Goal: Check status: Check status

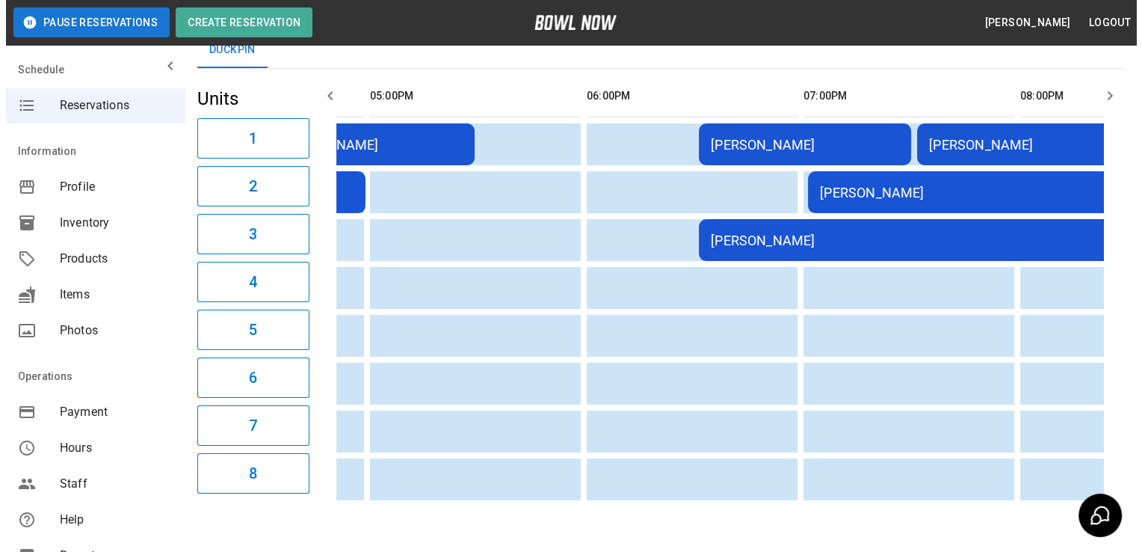
scroll to position [0, 206]
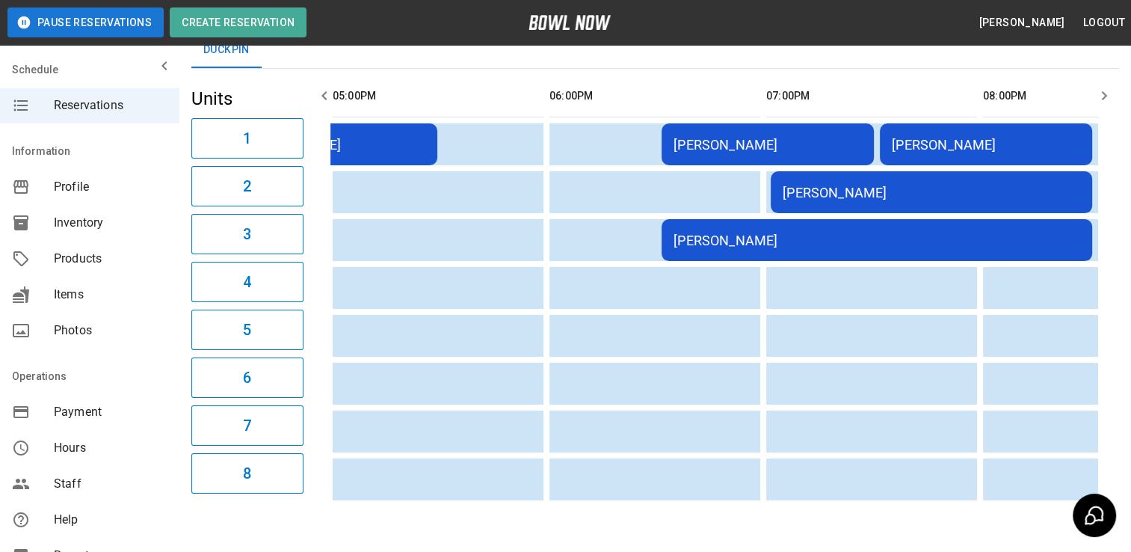
click at [937, 148] on div "[PERSON_NAME]" at bounding box center [986, 145] width 188 height 16
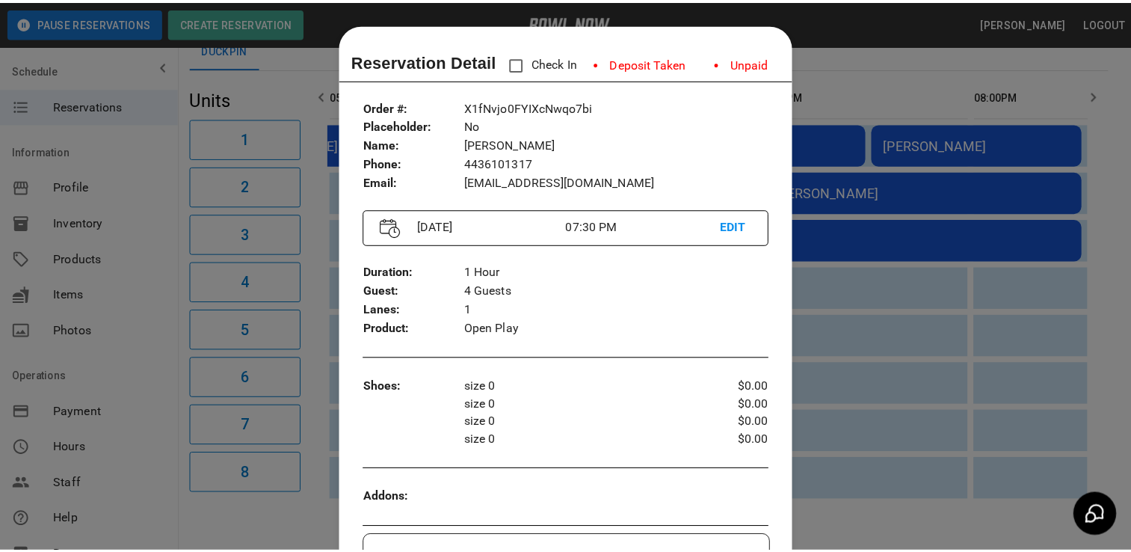
scroll to position [24, 0]
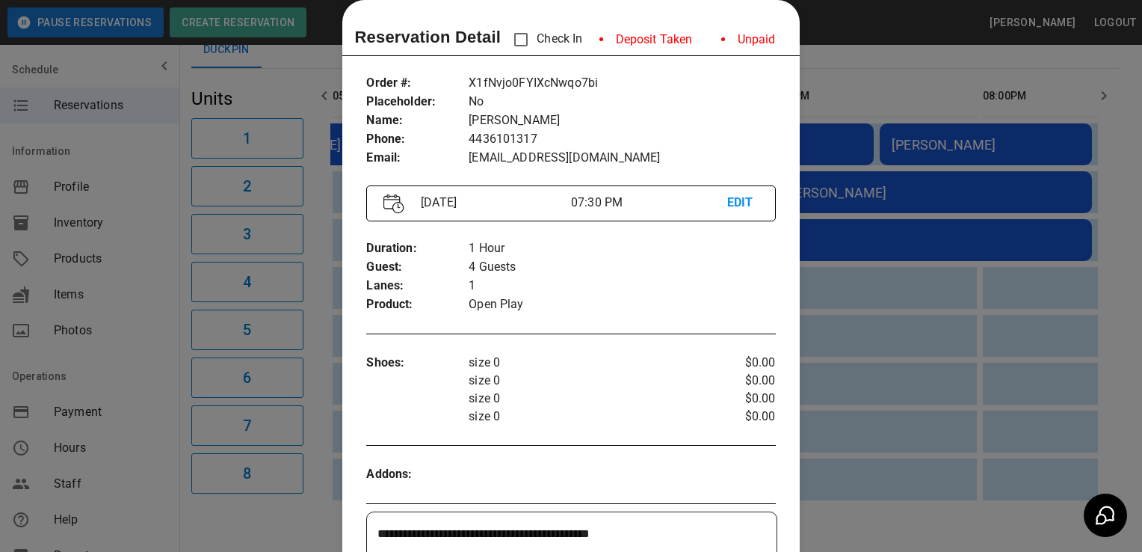
click at [897, 315] on div at bounding box center [571, 276] width 1142 height 552
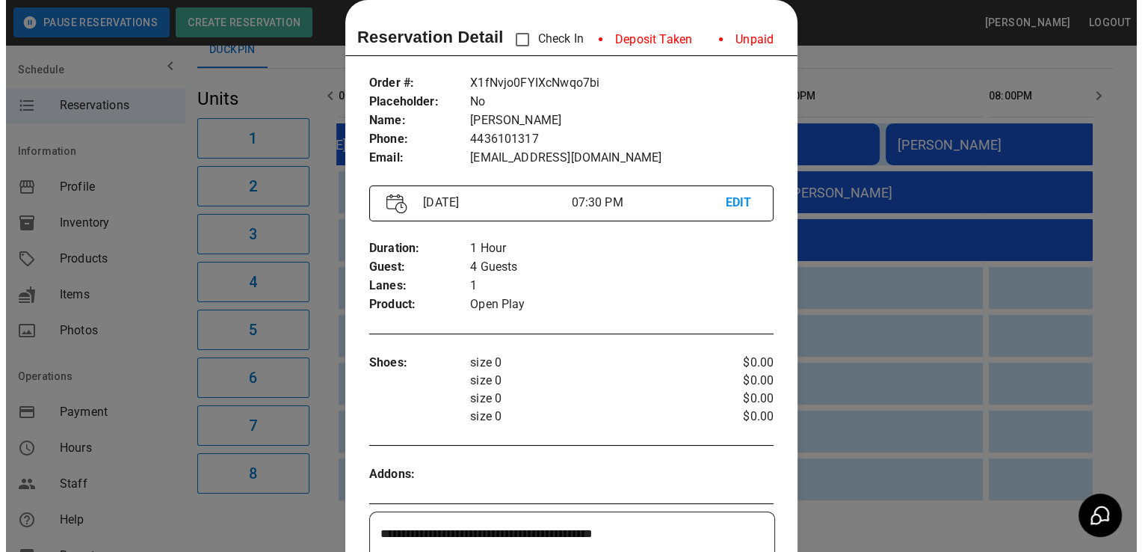
scroll to position [0, 209]
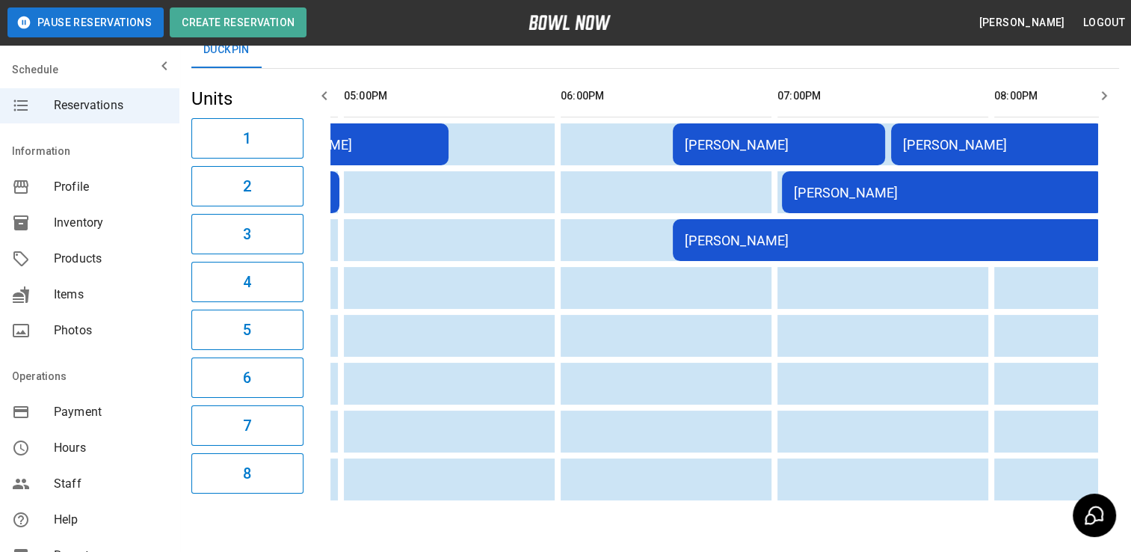
click at [786, 142] on div "[PERSON_NAME]" at bounding box center [779, 145] width 188 height 16
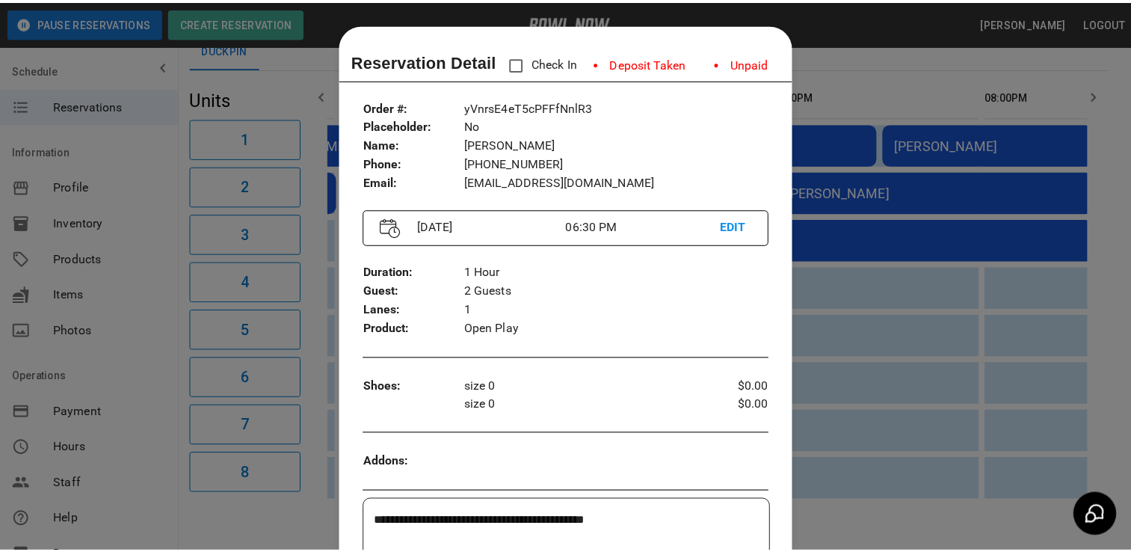
scroll to position [24, 0]
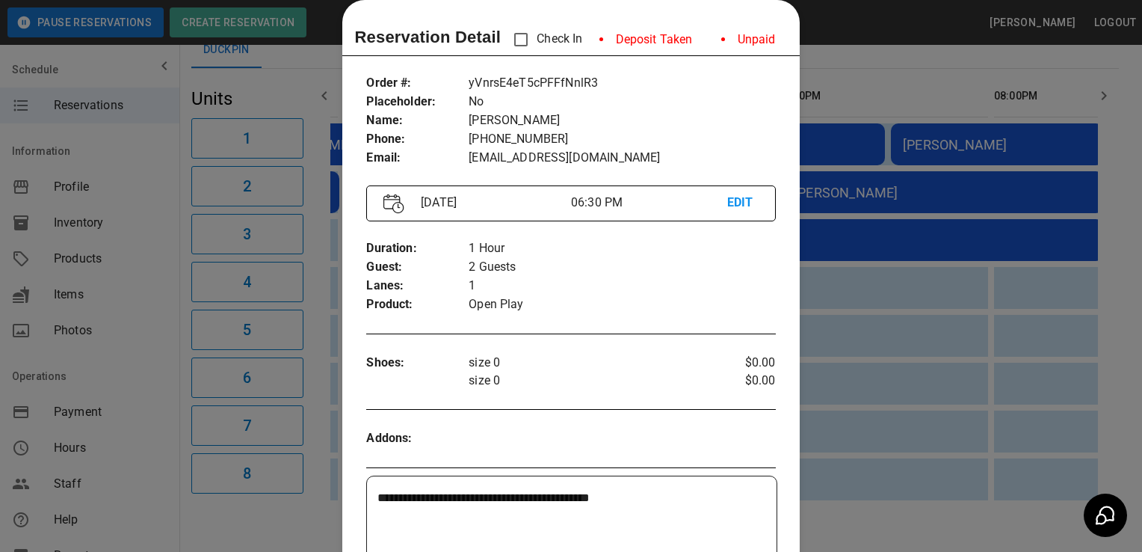
click at [866, 244] on div at bounding box center [571, 276] width 1142 height 552
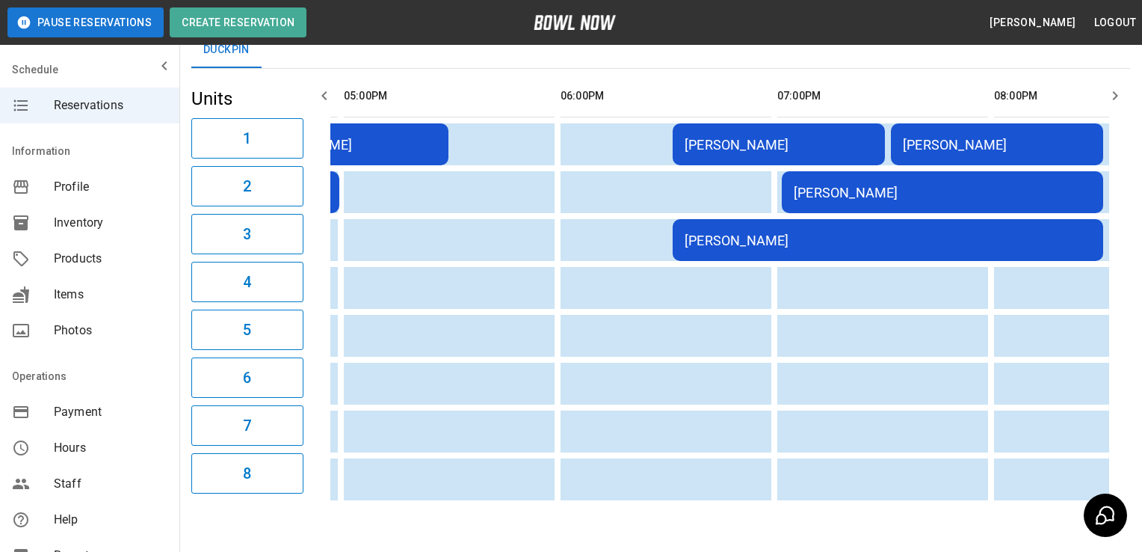
scroll to position [0, 195]
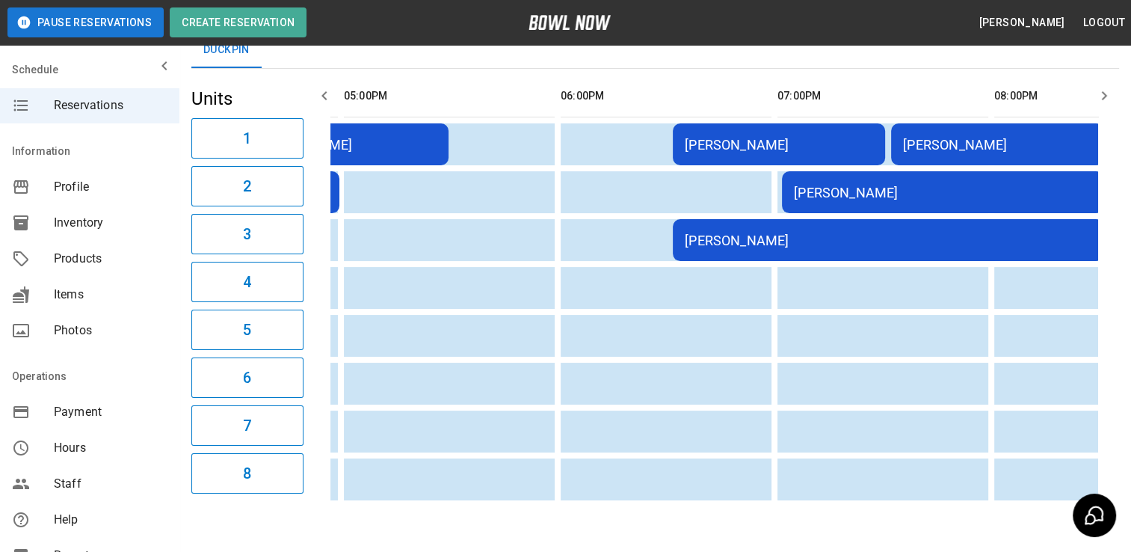
click at [866, 244] on div "[PERSON_NAME]" at bounding box center [888, 240] width 407 height 16
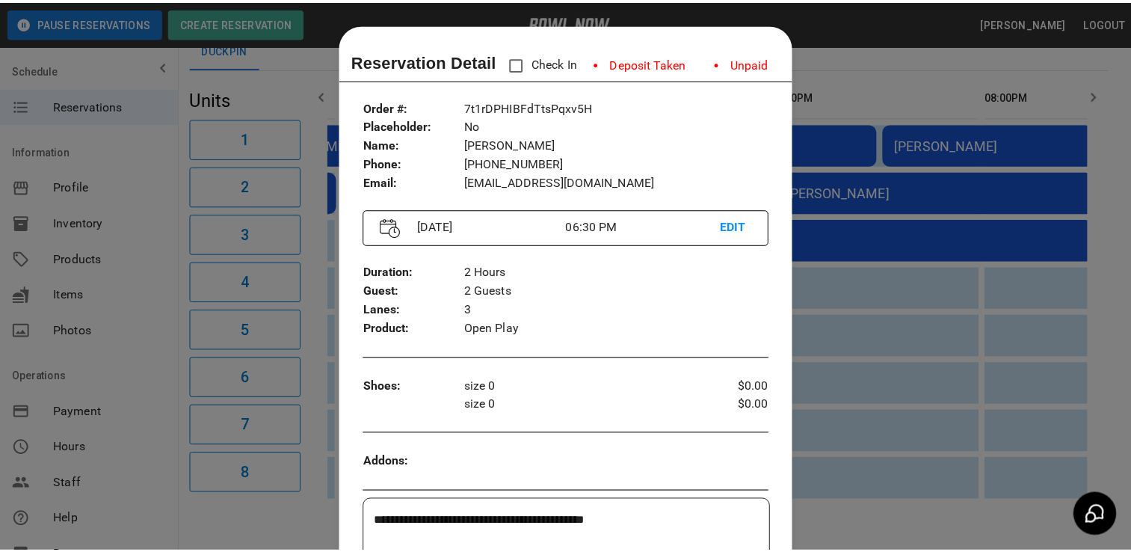
scroll to position [24, 0]
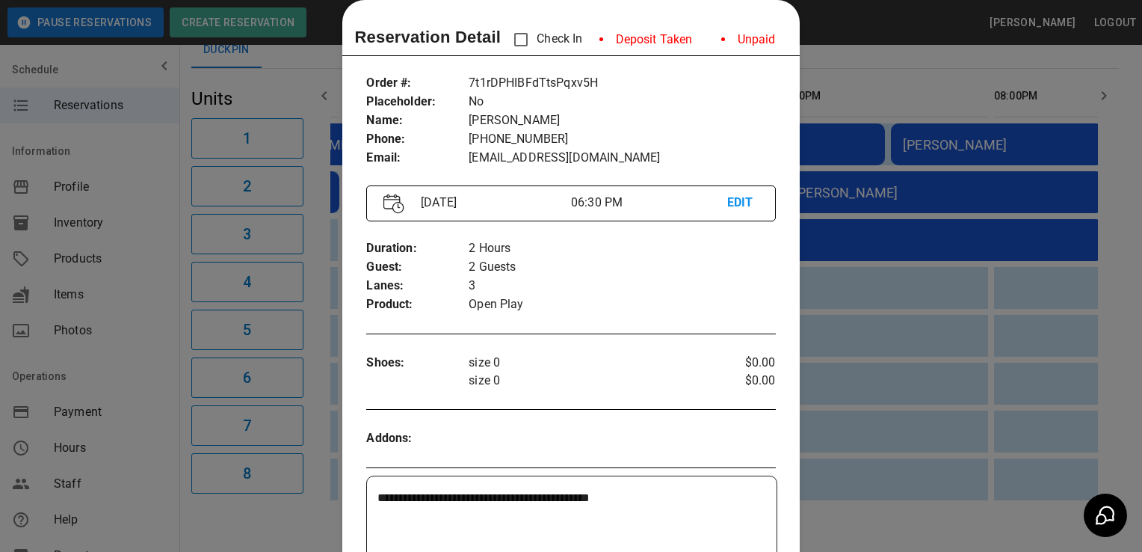
click at [866, 244] on div at bounding box center [571, 276] width 1142 height 552
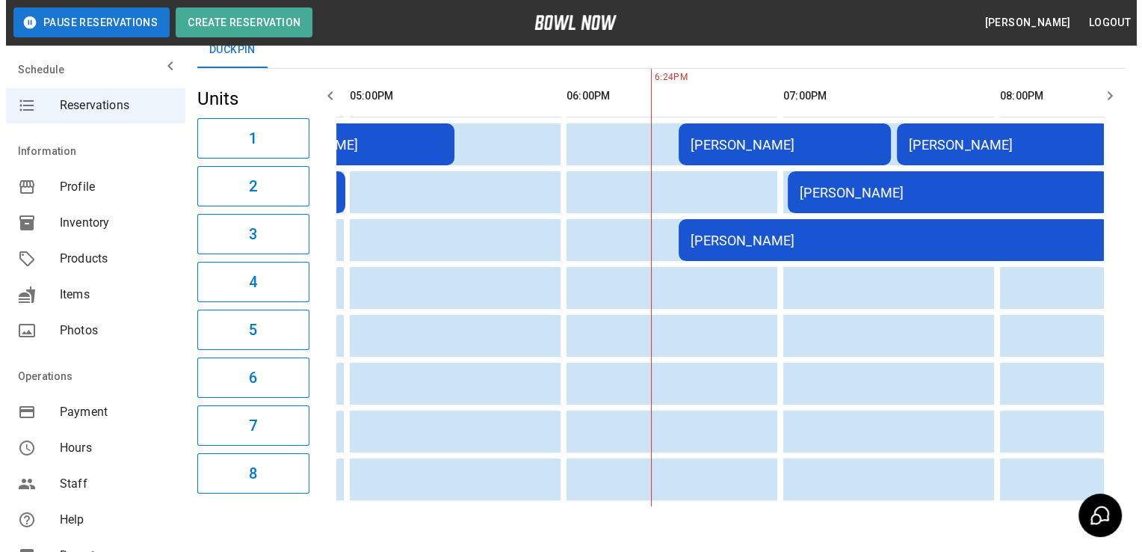
scroll to position [0, 206]
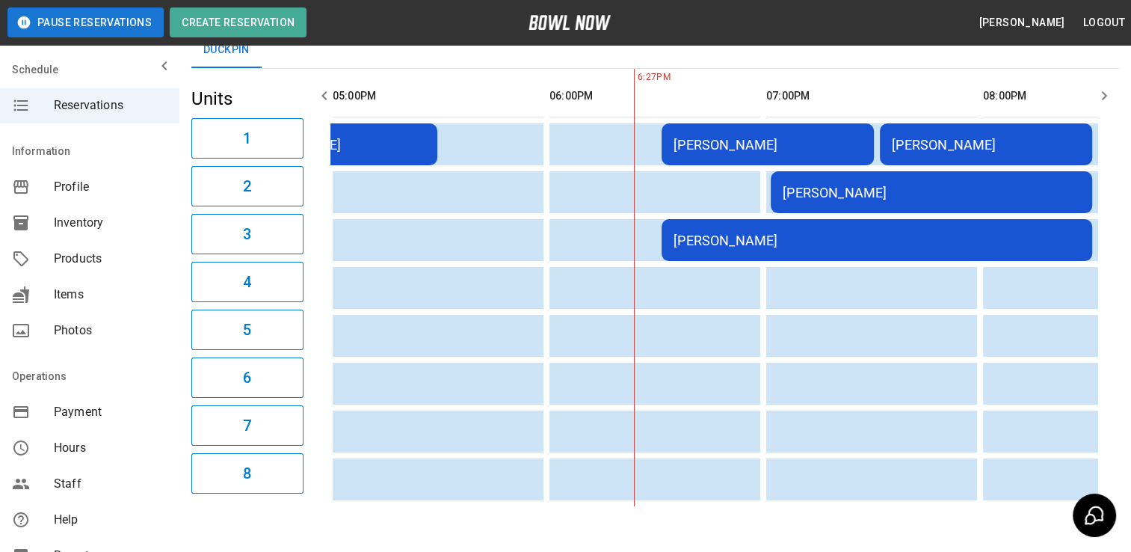
click at [820, 244] on div "[PERSON_NAME]" at bounding box center [877, 240] width 407 height 16
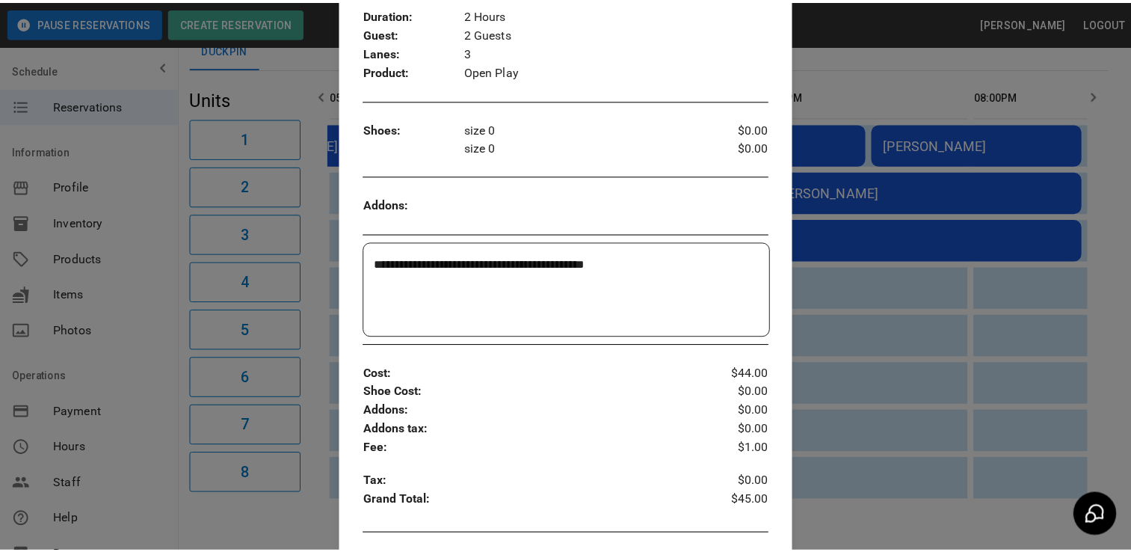
scroll to position [259, 0]
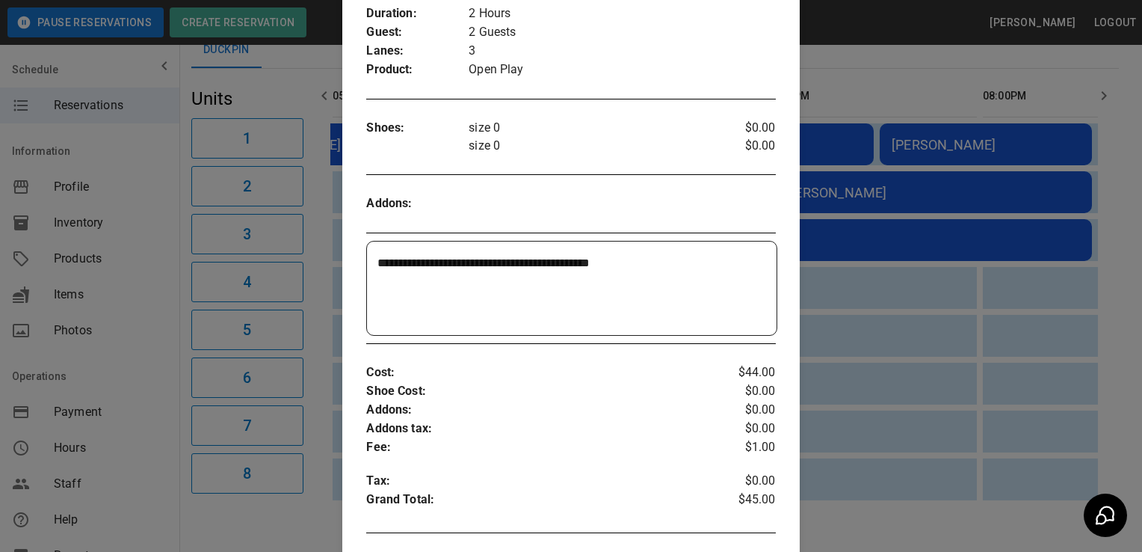
click at [842, 353] on div at bounding box center [571, 276] width 1142 height 552
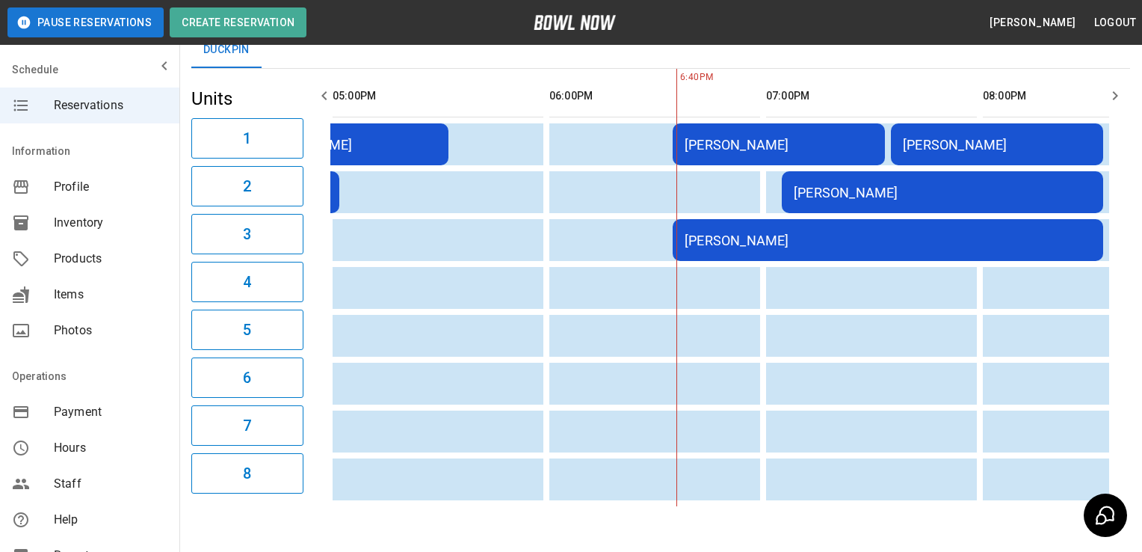
scroll to position [0, 209]
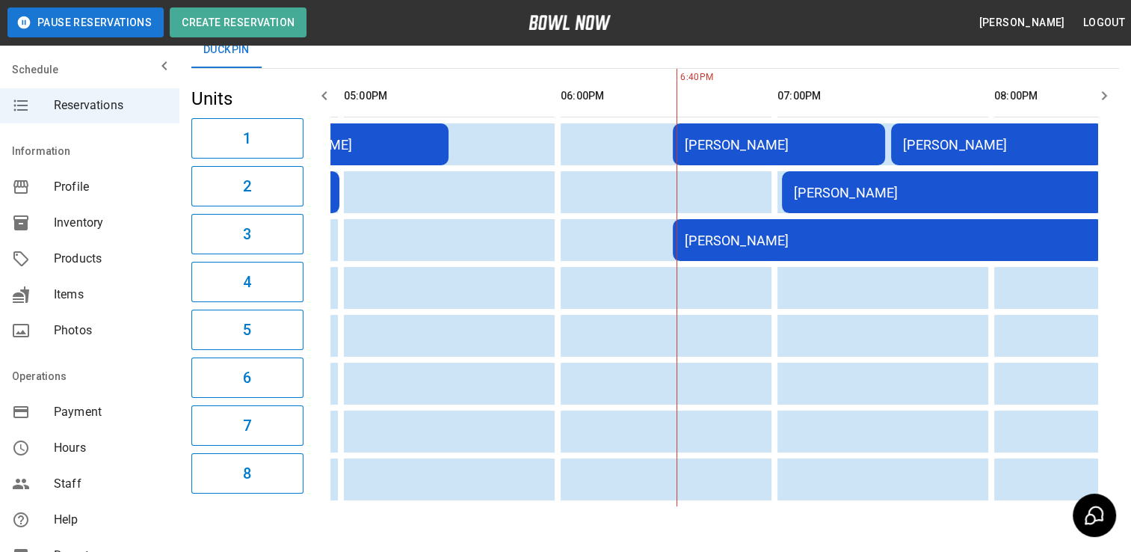
click at [746, 153] on td "[PERSON_NAME]" at bounding box center [779, 144] width 212 height 42
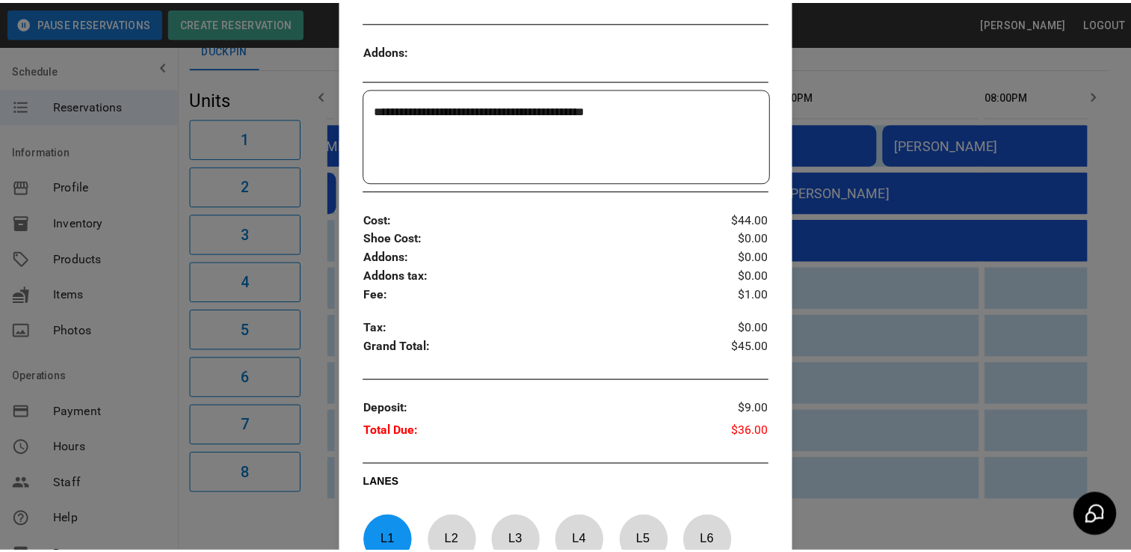
scroll to position [412, 0]
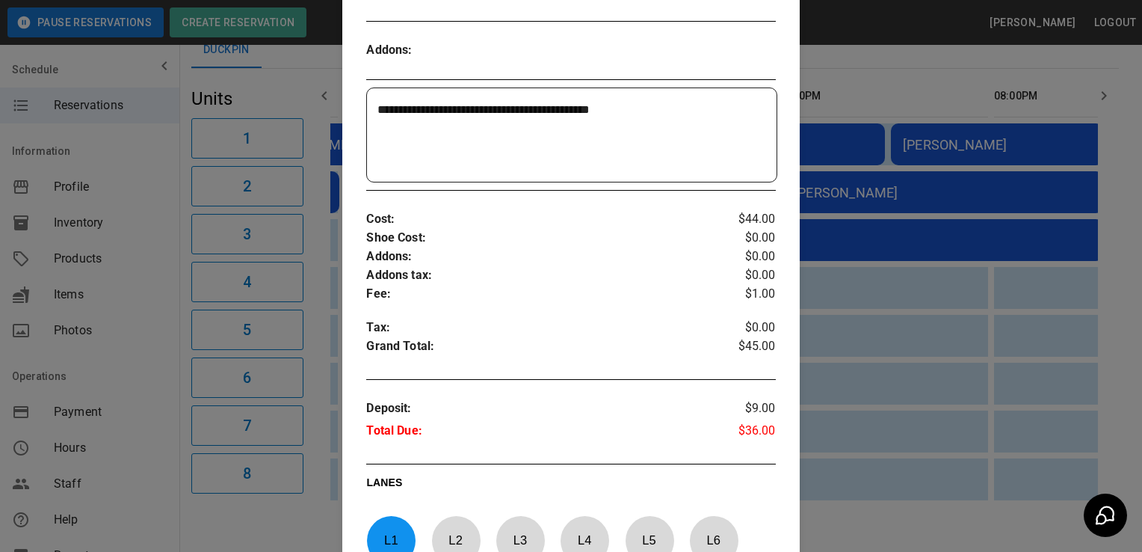
click at [868, 303] on div at bounding box center [571, 276] width 1142 height 552
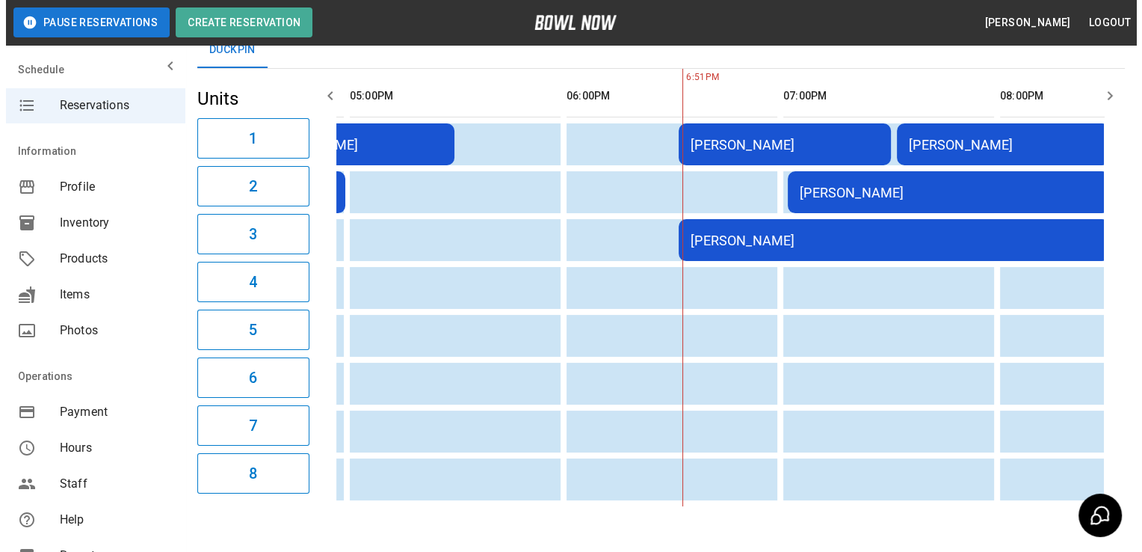
scroll to position [0, 206]
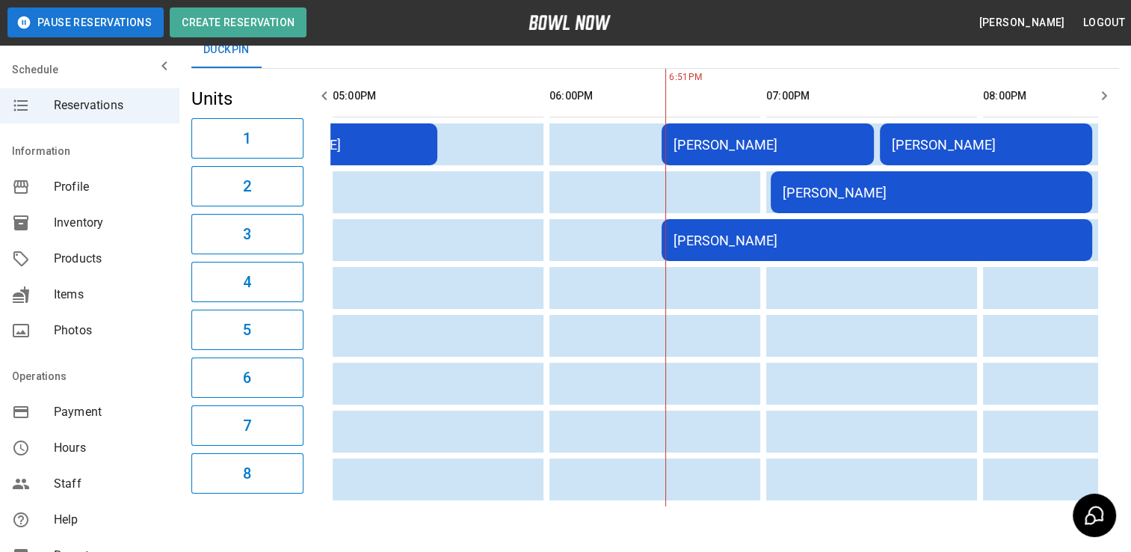
click at [845, 188] on div "[PERSON_NAME]" at bounding box center [932, 193] width 298 height 16
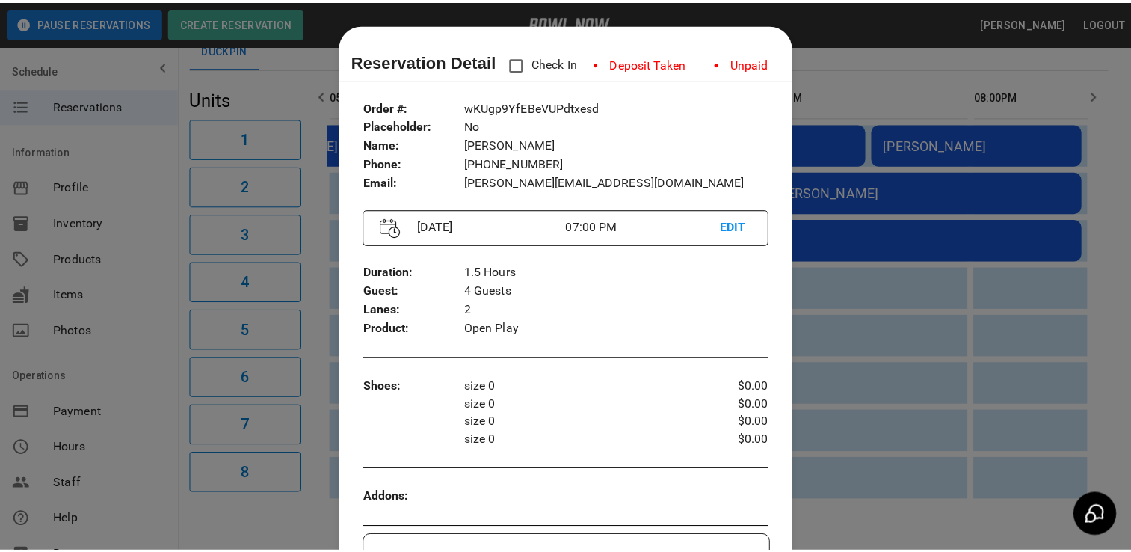
scroll to position [24, 0]
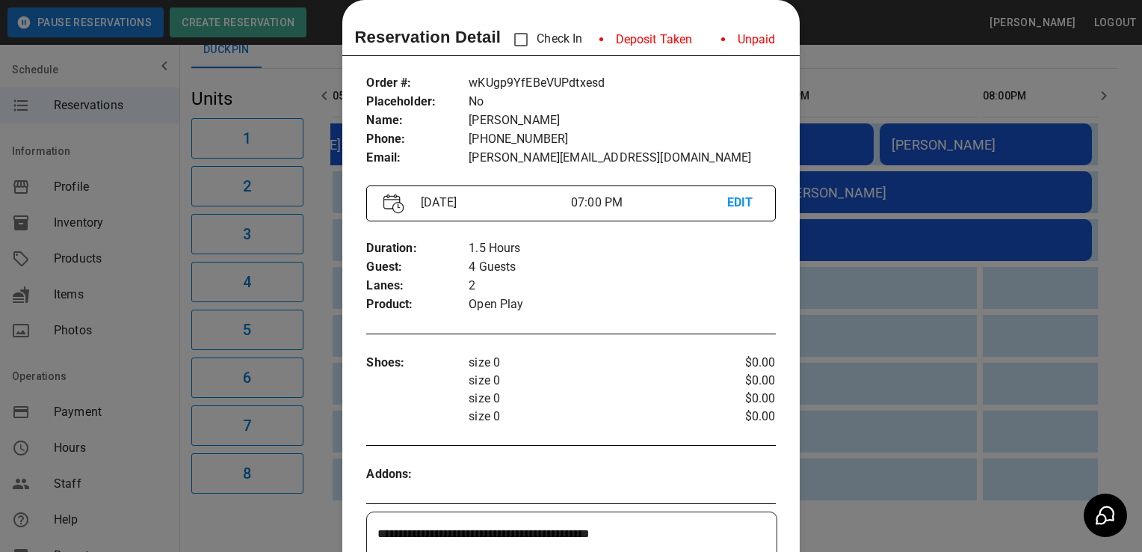
drag, startPoint x: 845, startPoint y: 188, endPoint x: 825, endPoint y: 158, distance: 35.0
click at [825, 158] on div at bounding box center [571, 276] width 1142 height 552
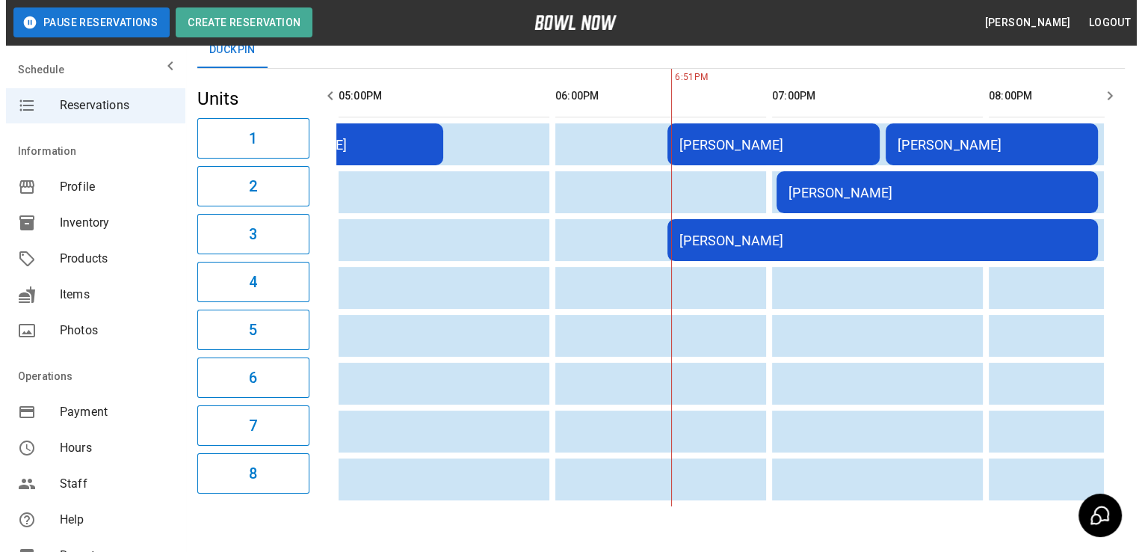
scroll to position [0, 209]
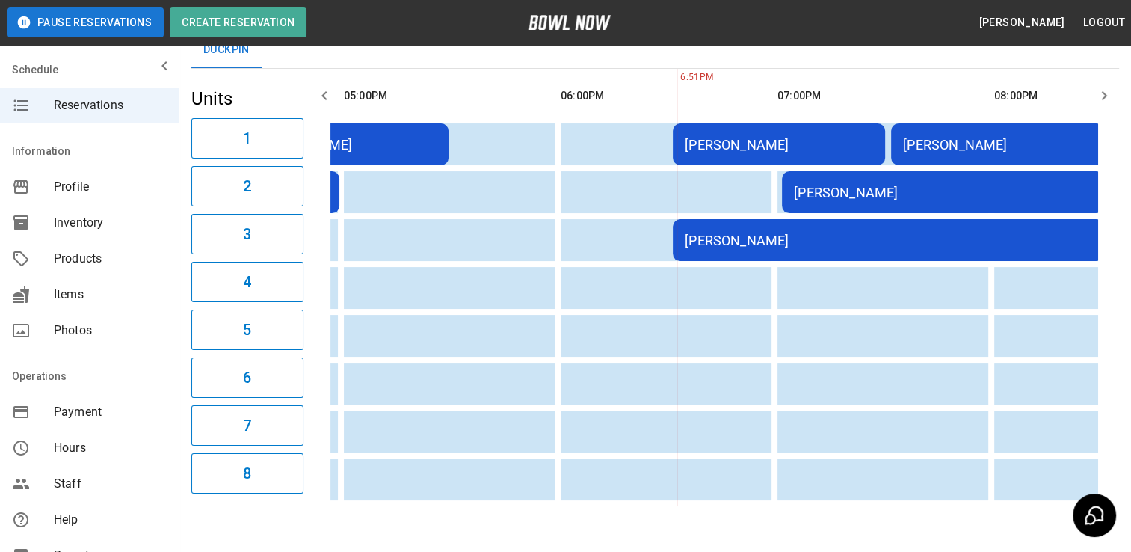
click at [815, 152] on td "[PERSON_NAME]" at bounding box center [779, 144] width 212 height 42
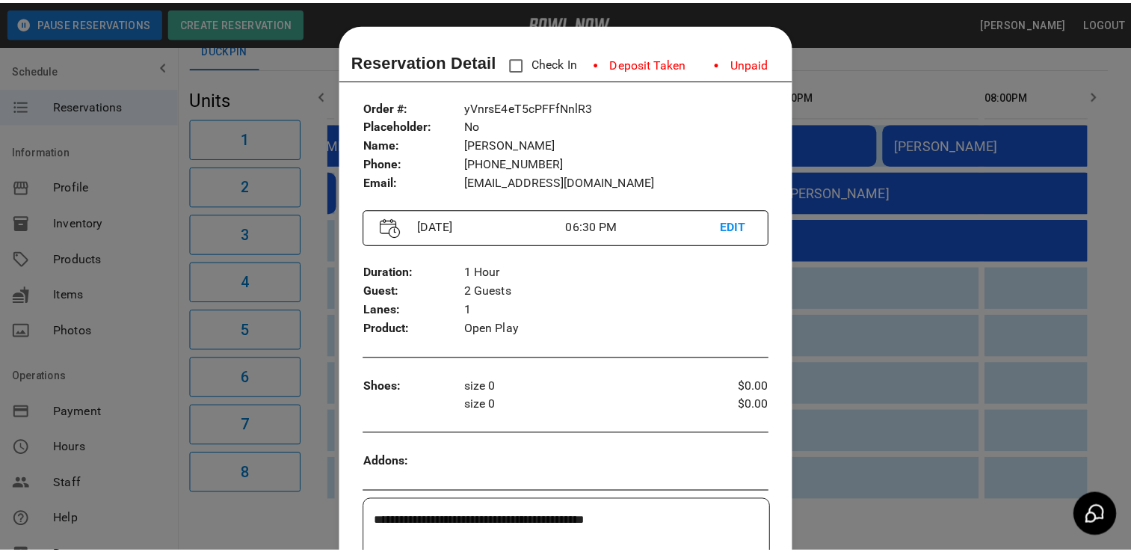
scroll to position [24, 0]
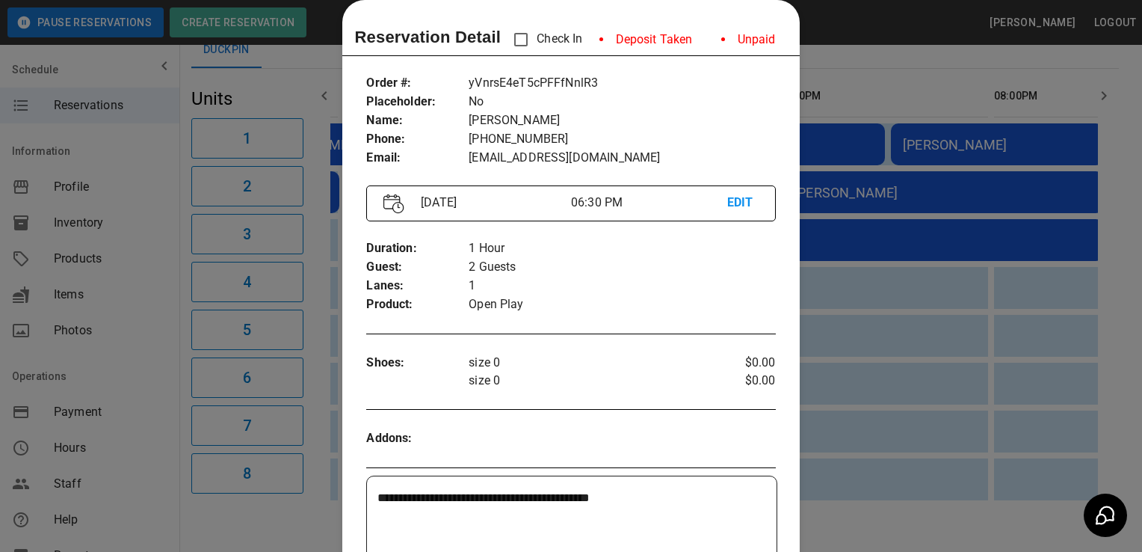
click at [825, 164] on div at bounding box center [571, 276] width 1142 height 552
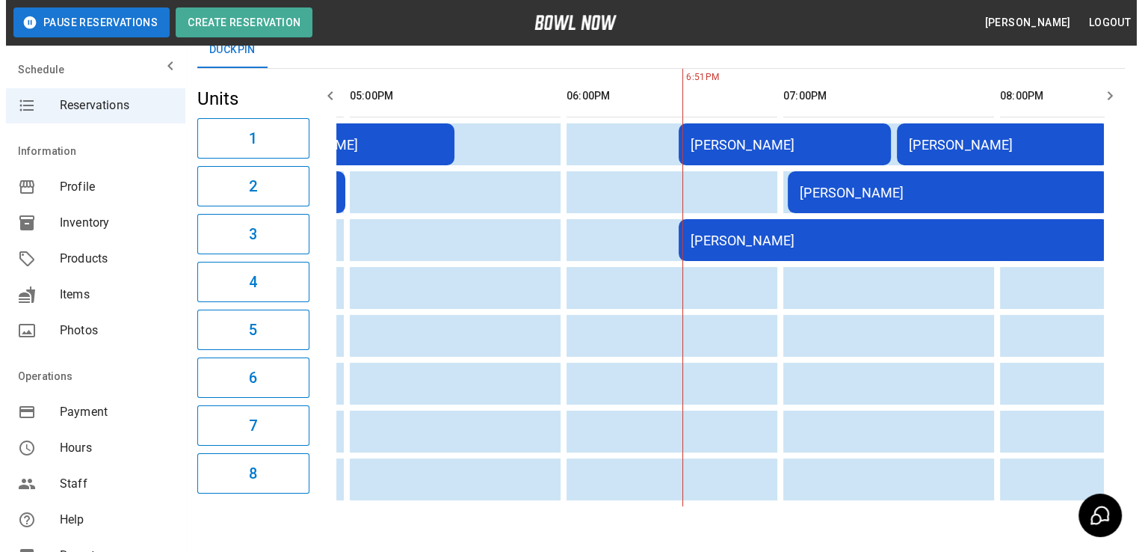
scroll to position [0, 195]
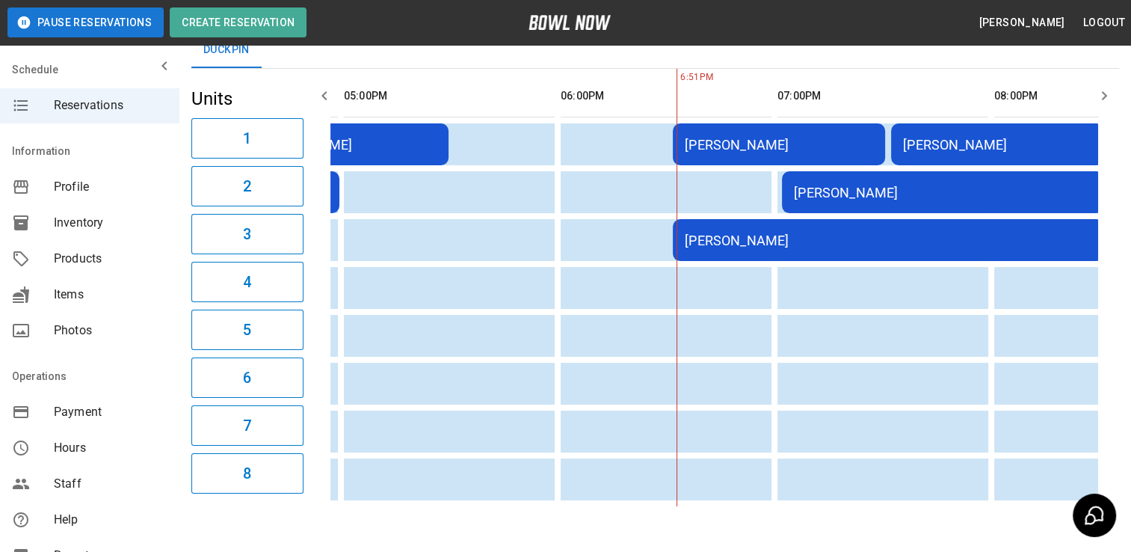
click at [829, 179] on td "[PERSON_NAME]" at bounding box center [942, 192] width 321 height 42
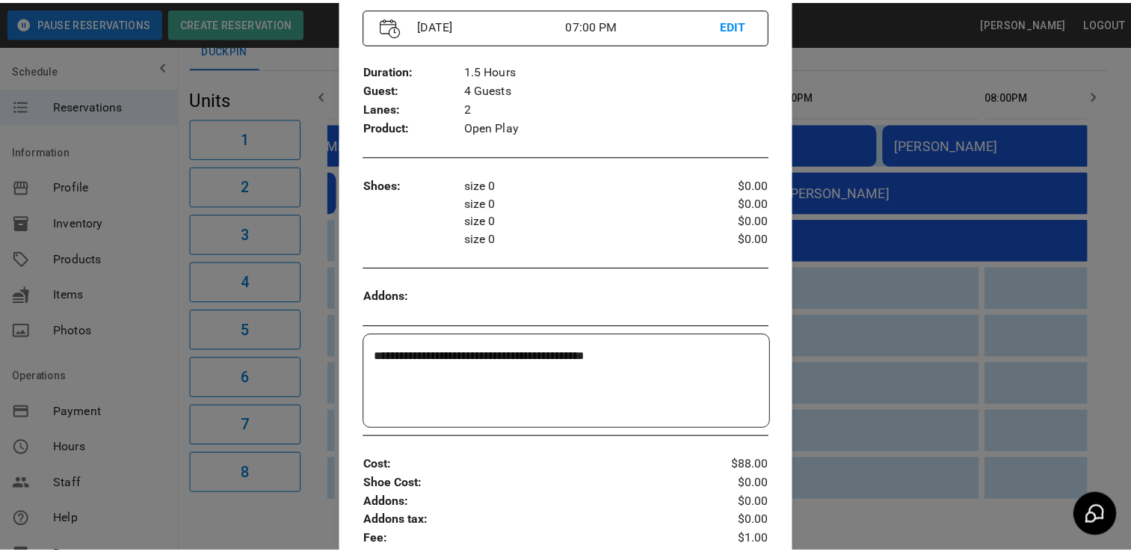
scroll to position [402, 0]
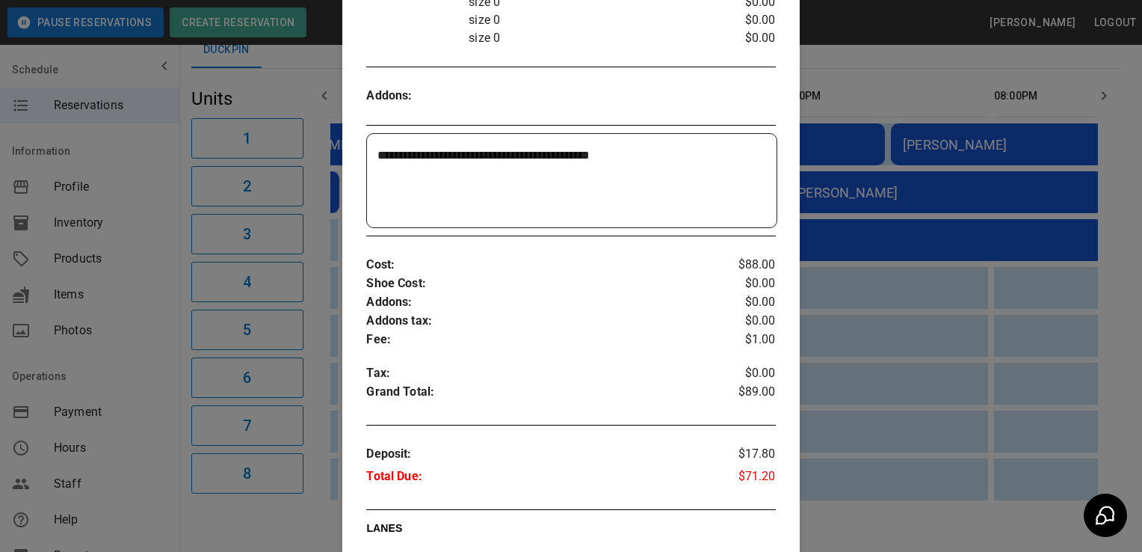
click at [1075, 274] on div at bounding box center [571, 276] width 1142 height 552
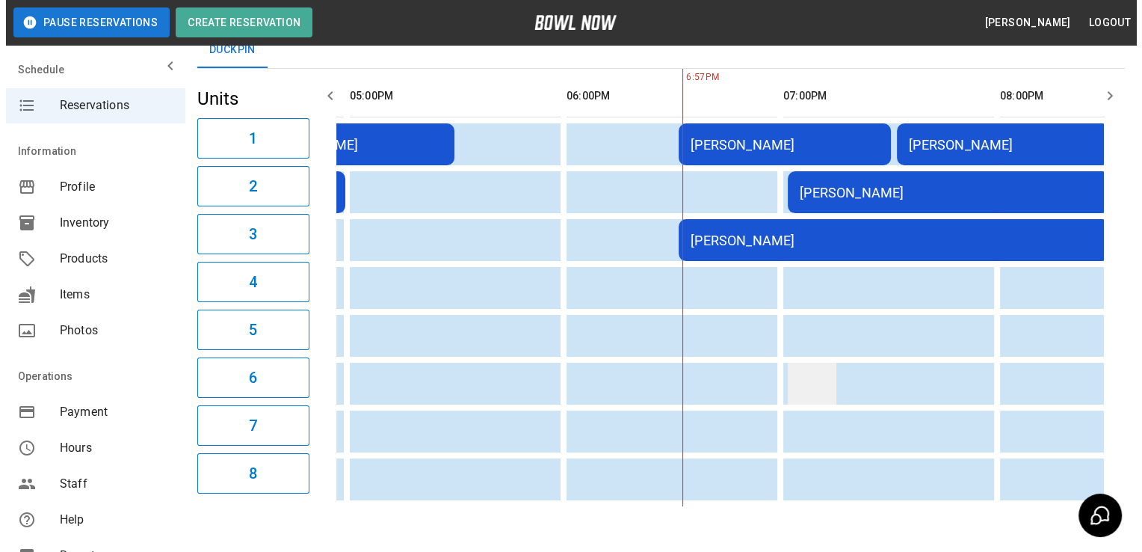
scroll to position [0, 206]
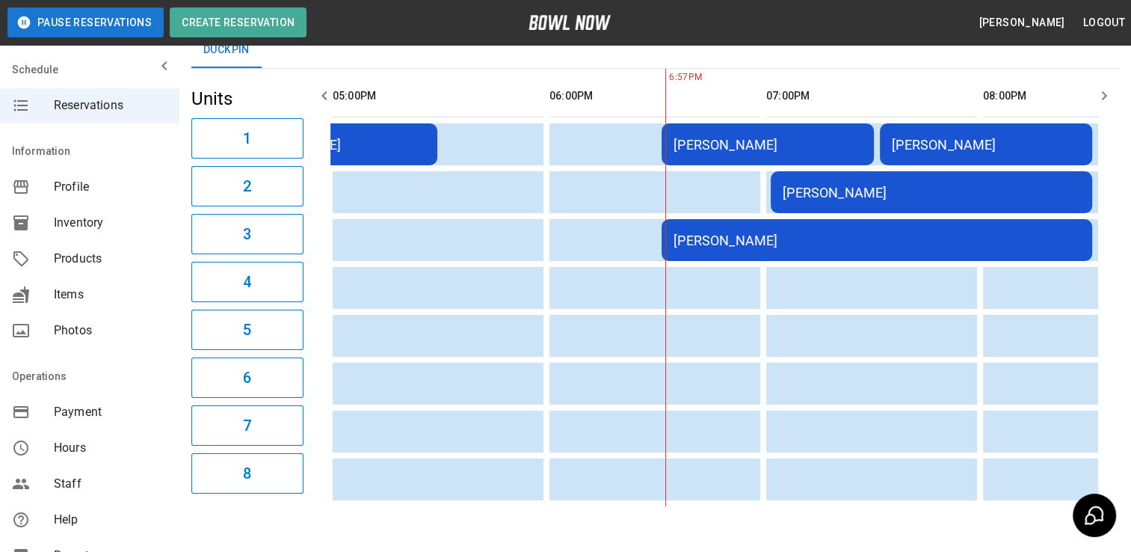
click at [796, 202] on td "[PERSON_NAME]" at bounding box center [931, 192] width 321 height 42
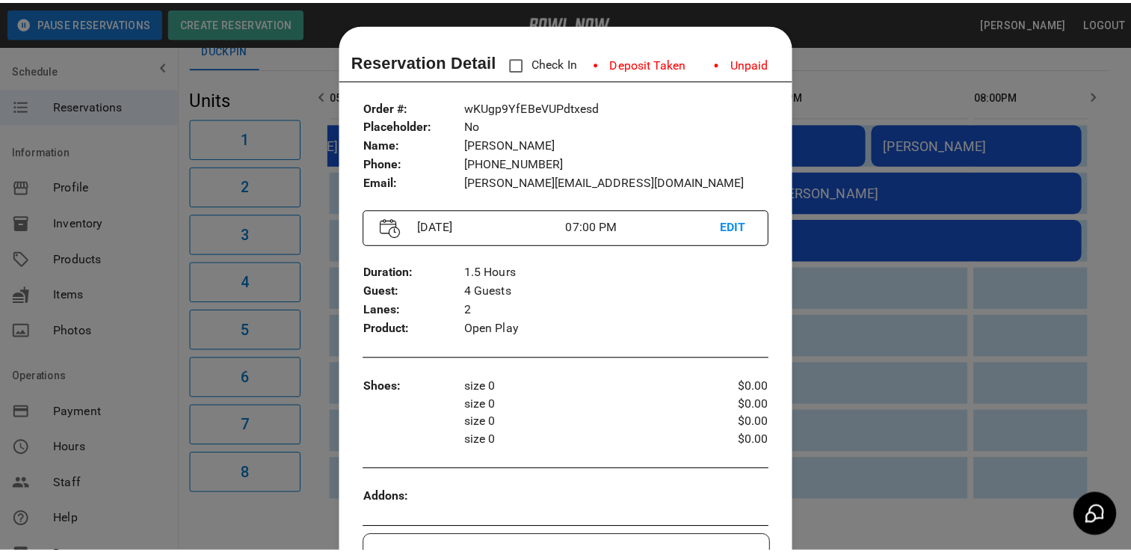
scroll to position [24, 0]
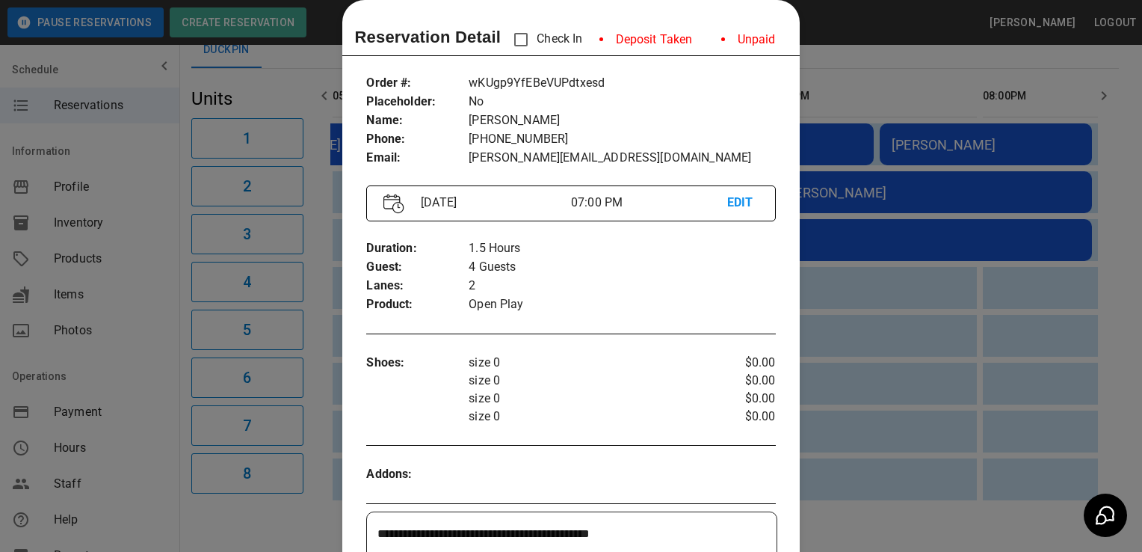
click at [888, 249] on div at bounding box center [571, 276] width 1142 height 552
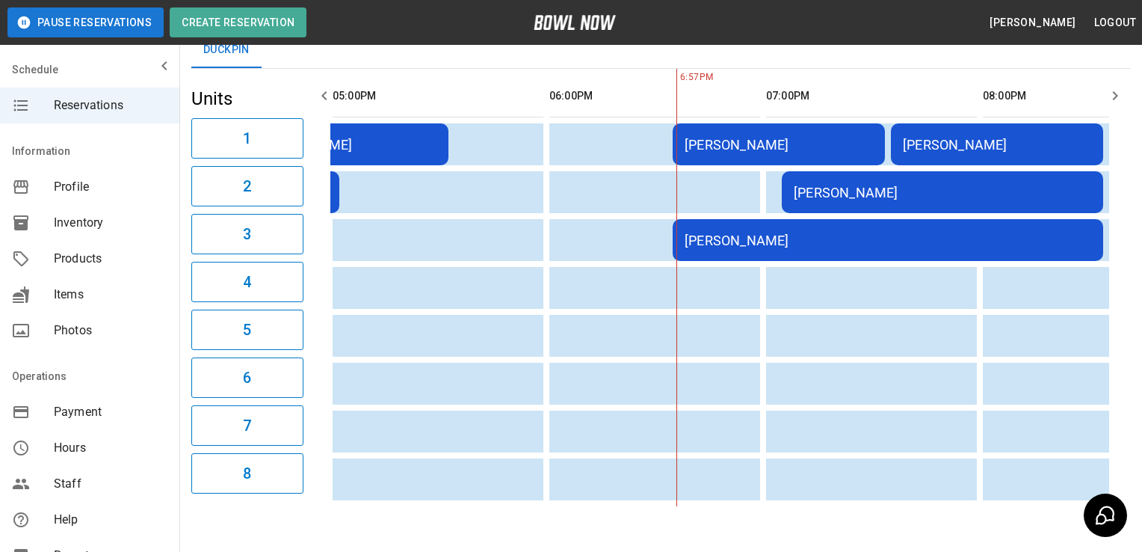
scroll to position [0, 209]
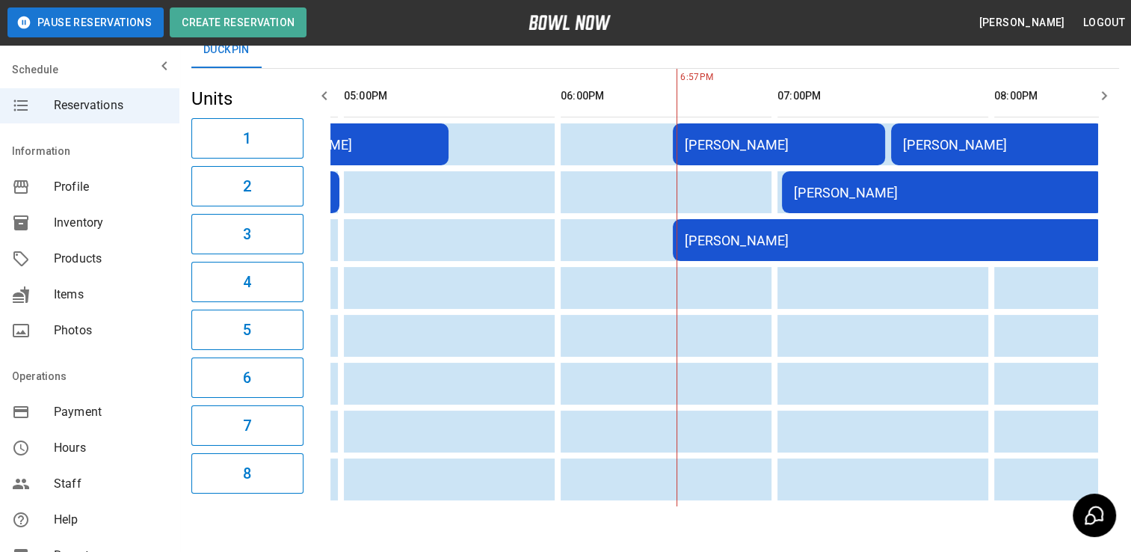
click at [953, 140] on div "[PERSON_NAME]" at bounding box center [997, 145] width 188 height 16
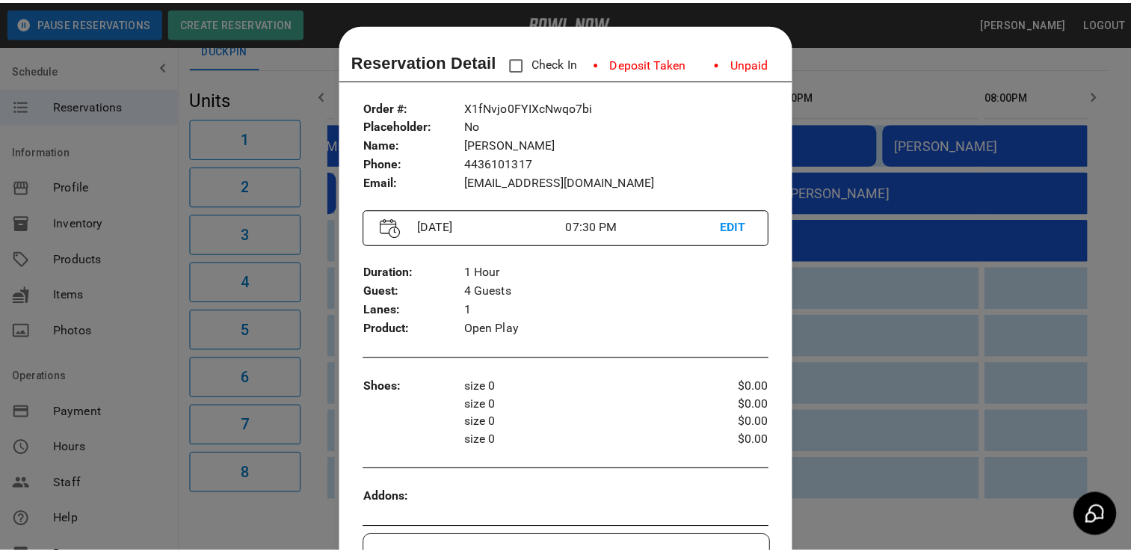
scroll to position [24, 0]
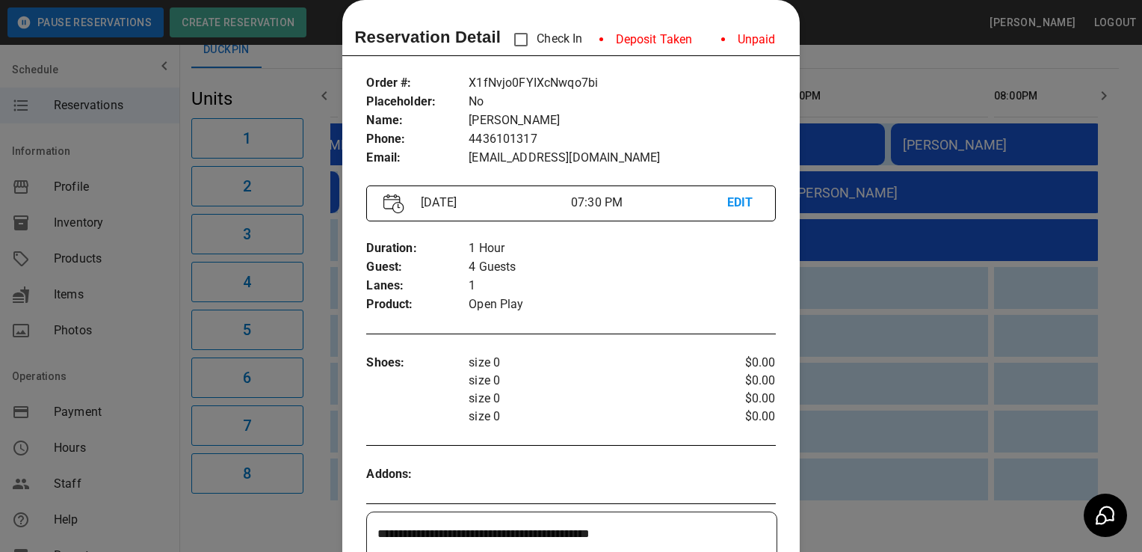
click at [931, 246] on div at bounding box center [571, 276] width 1142 height 552
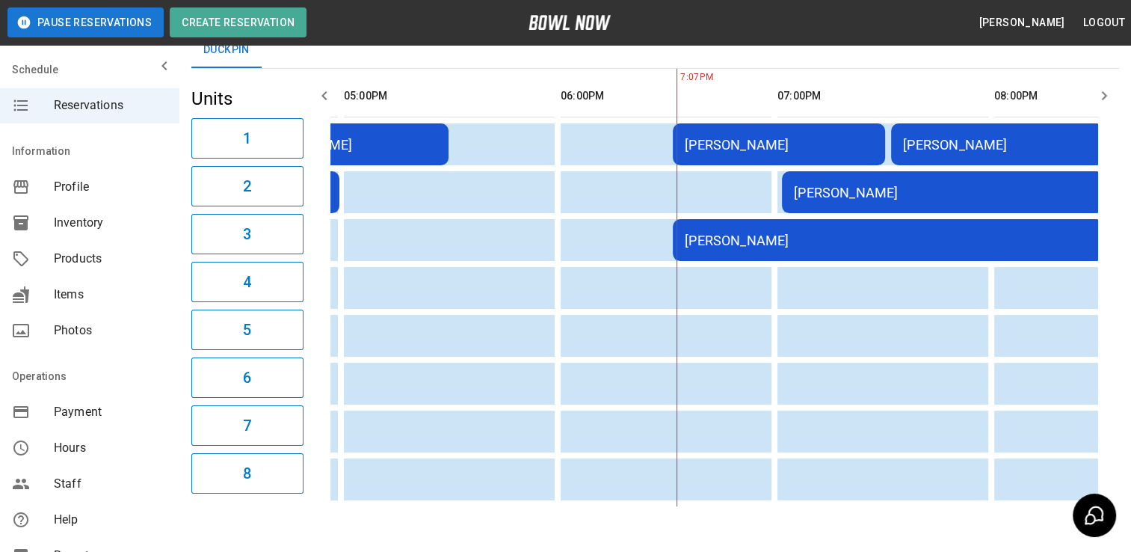
click at [843, 196] on div "[PERSON_NAME]" at bounding box center [943, 193] width 298 height 16
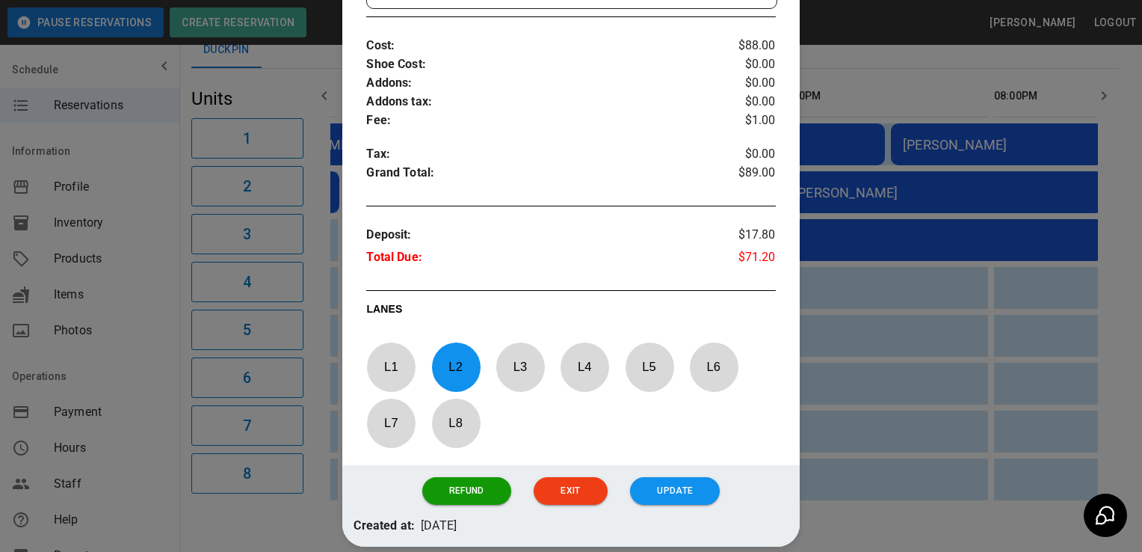
scroll to position [619, 0]
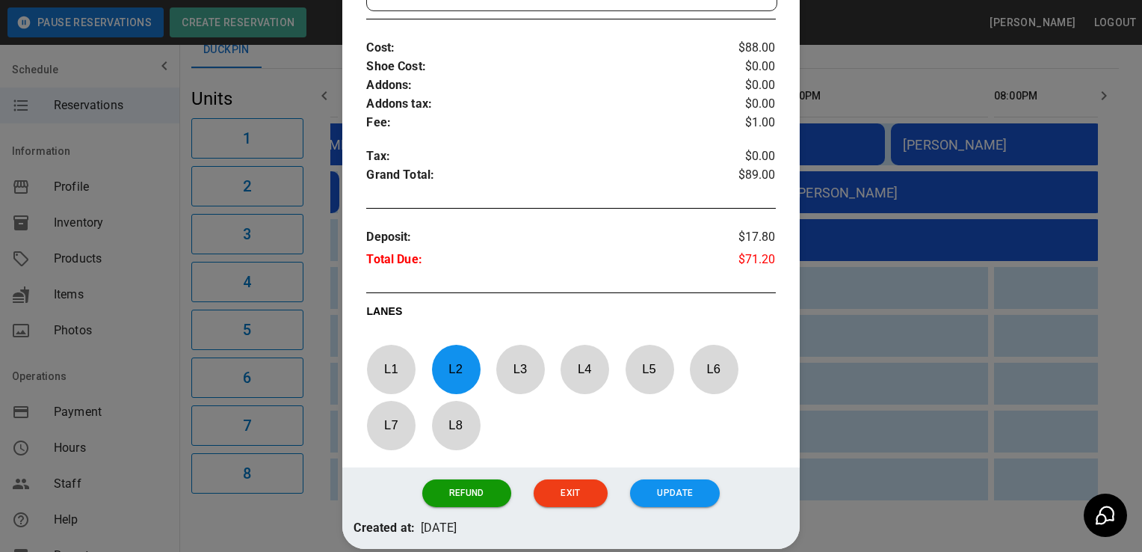
click at [836, 334] on div at bounding box center [571, 276] width 1142 height 552
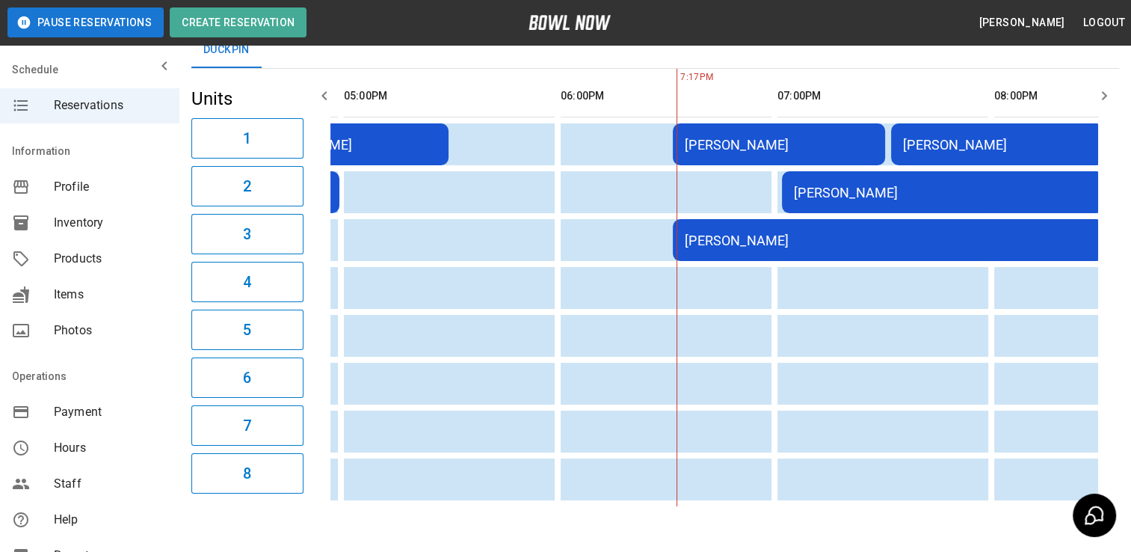
click at [796, 199] on div "[PERSON_NAME]" at bounding box center [943, 193] width 298 height 16
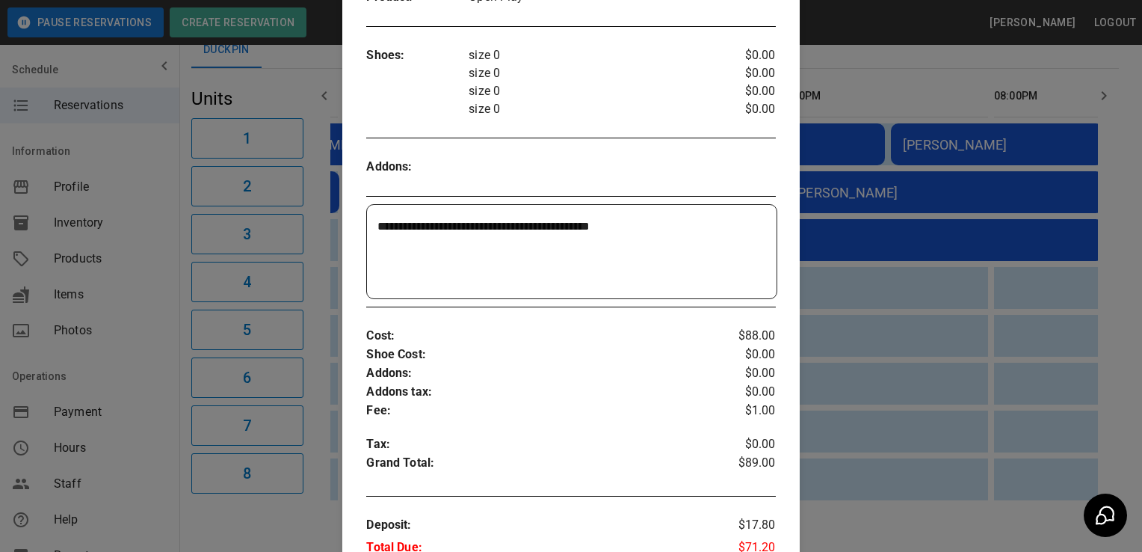
scroll to position [335, 0]
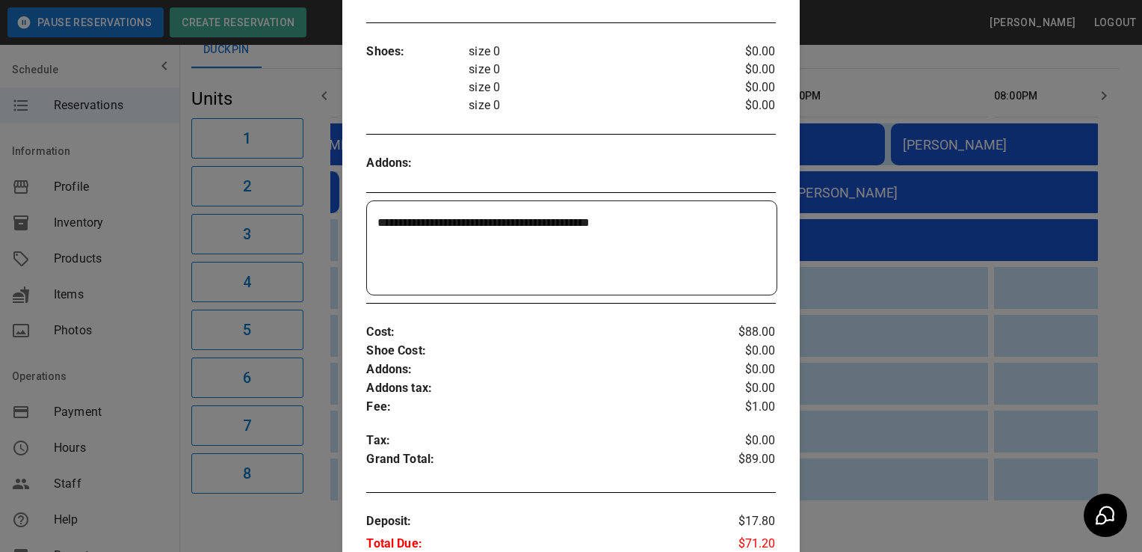
click at [291, 508] on div at bounding box center [571, 276] width 1142 height 552
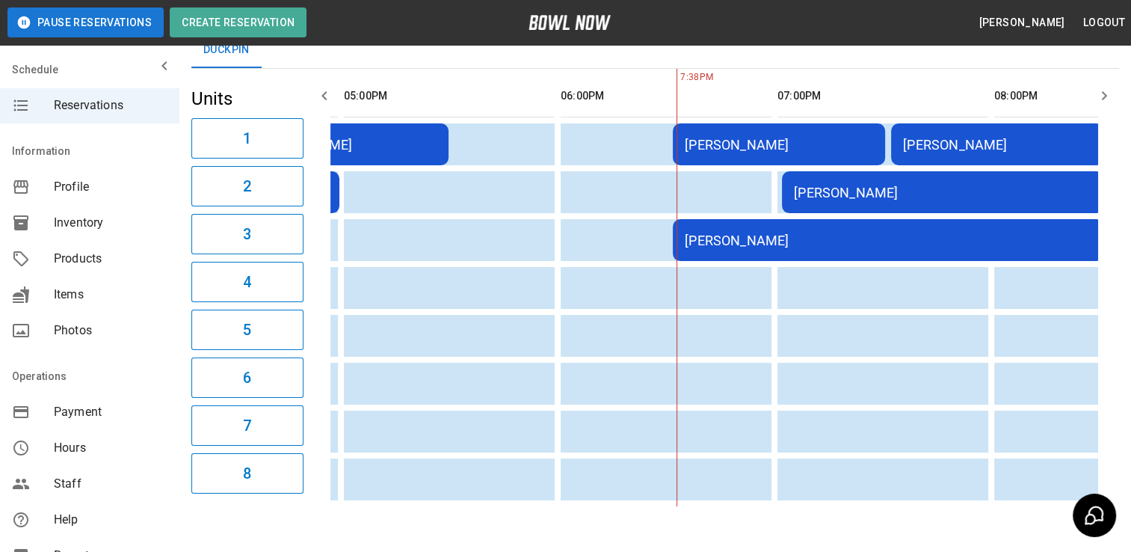
click at [905, 147] on div "[PERSON_NAME]" at bounding box center [997, 145] width 188 height 16
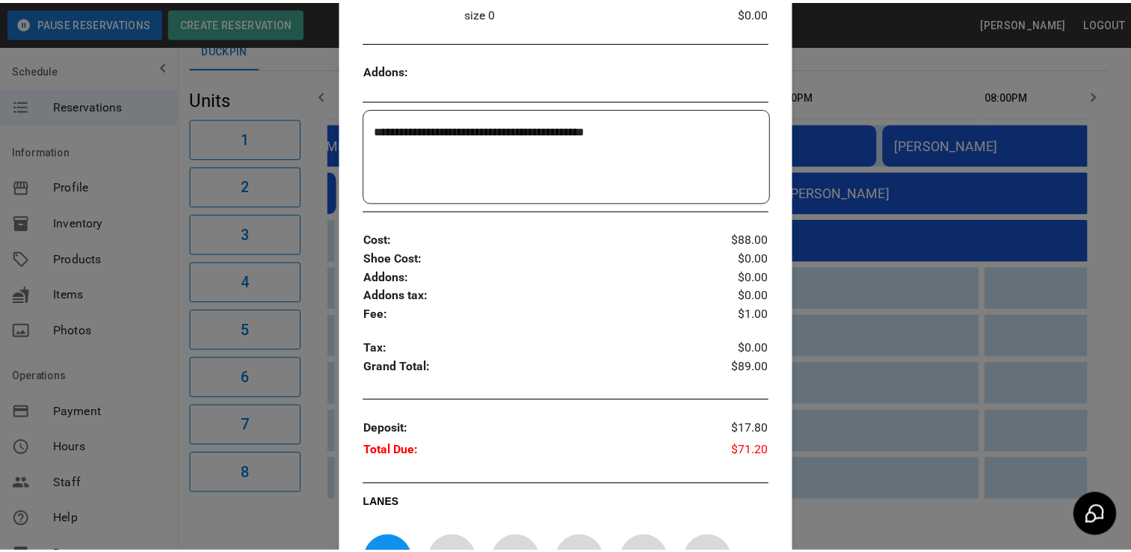
scroll to position [517, 0]
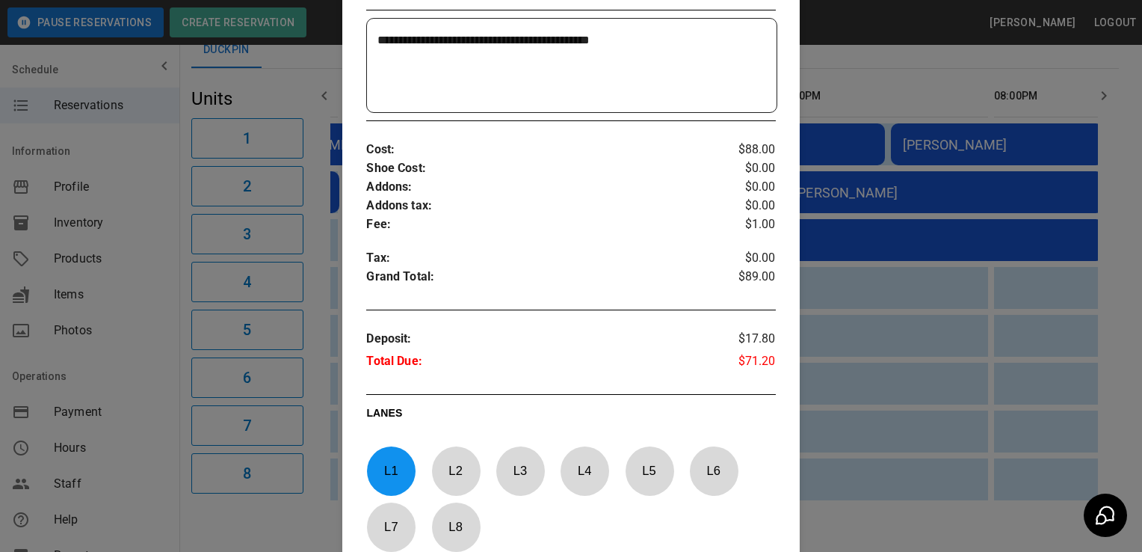
click at [878, 69] on div at bounding box center [571, 276] width 1142 height 552
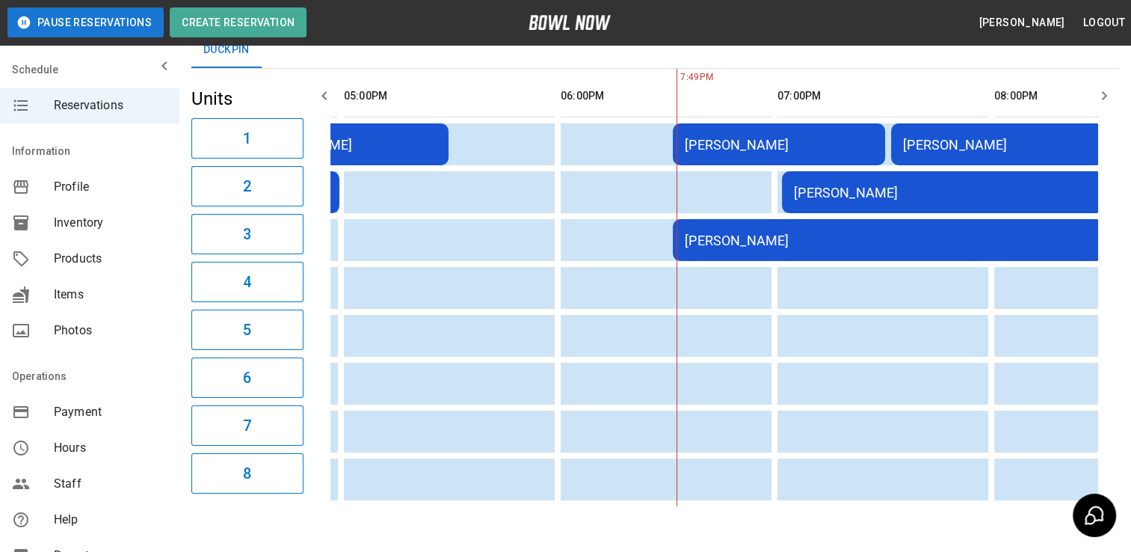
scroll to position [0, 206]
